Goal: Task Accomplishment & Management: Complete application form

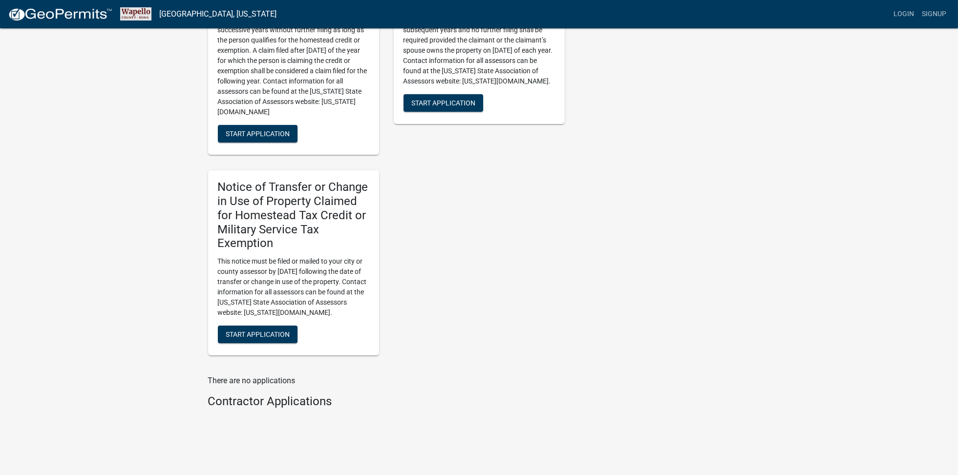
scroll to position [607, 0]
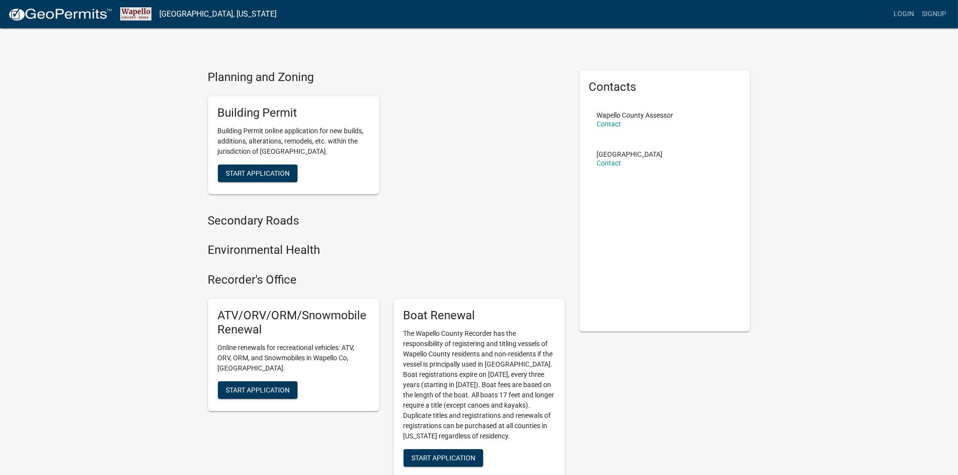
click at [272, 161] on div "Building Permit Building Permit online application for new builds, additions, a…" at bounding box center [293, 145] width 171 height 98
click at [273, 170] on span "Start Application" at bounding box center [258, 173] width 64 height 8
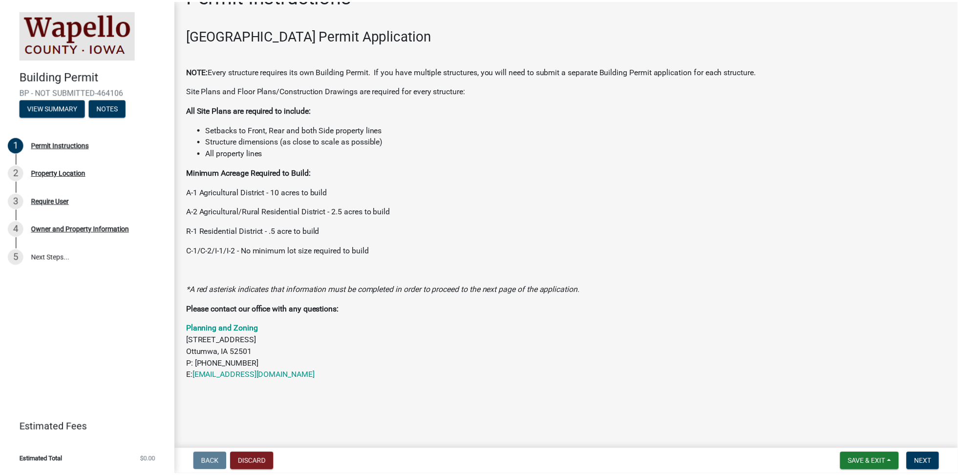
scroll to position [28, 0]
